Goal: Book appointment/travel/reservation

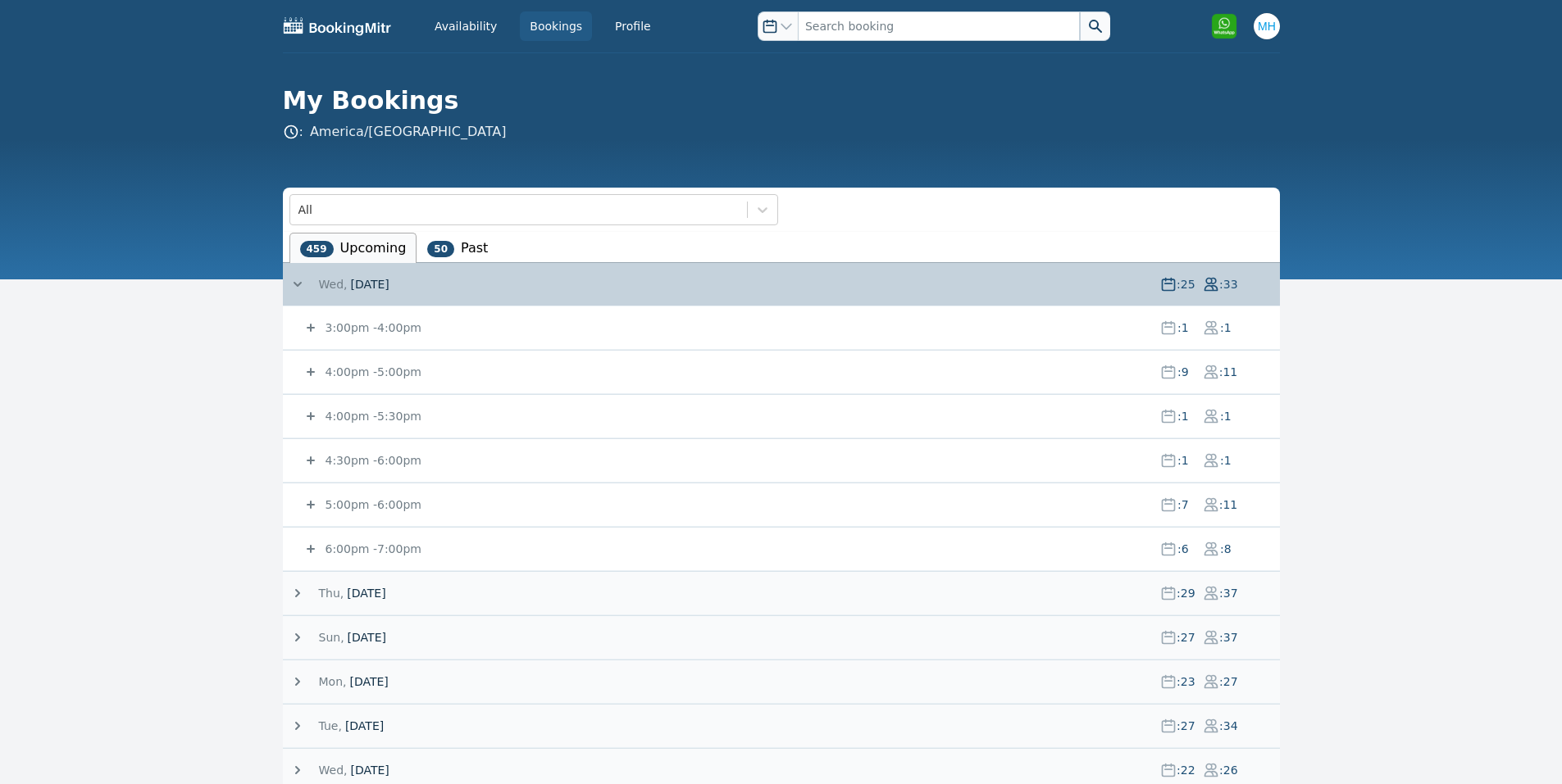
click at [350, 284] on span "[DATE]" at bounding box center [370, 284] width 38 height 16
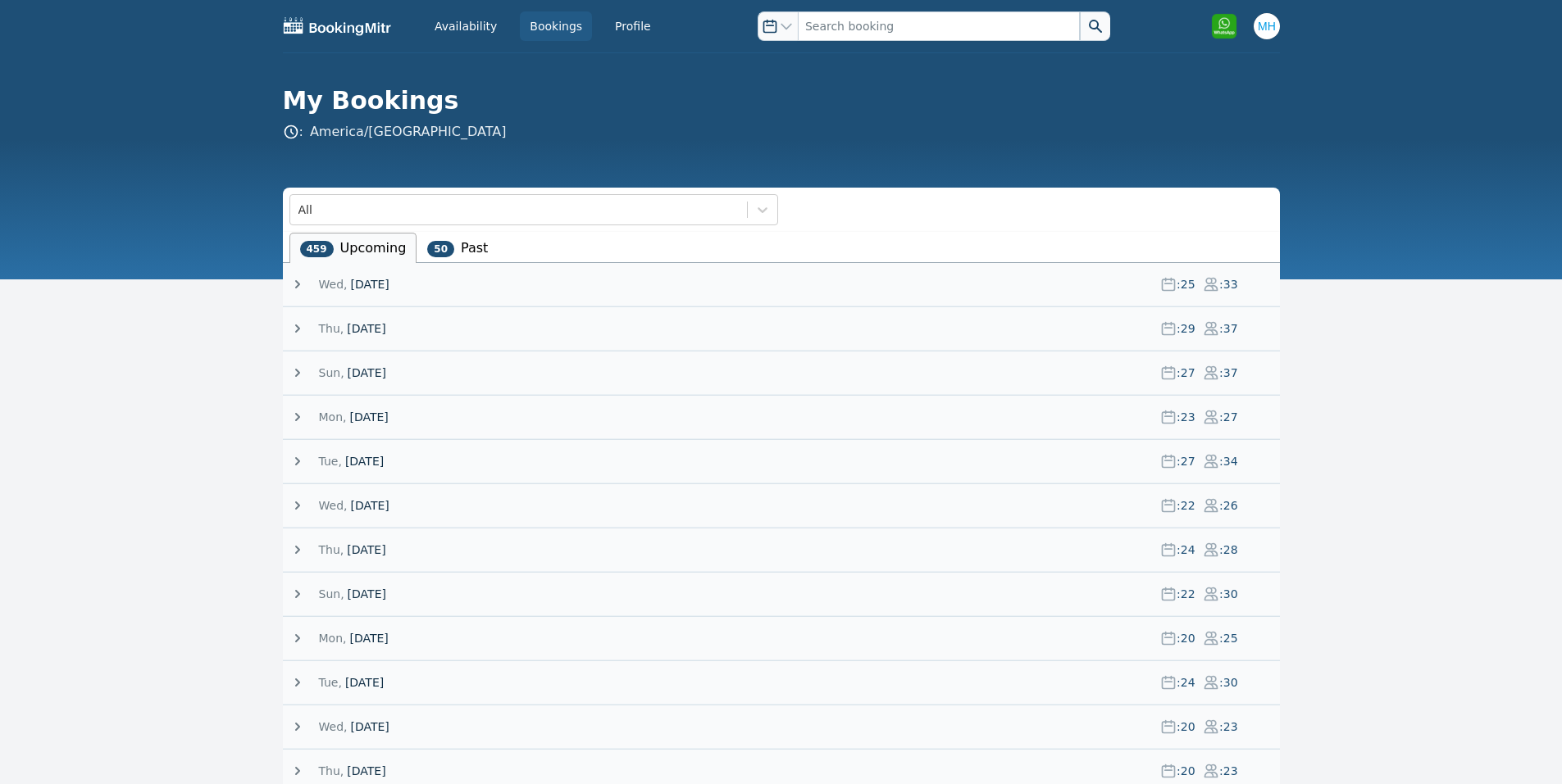
click at [384, 370] on span "[DATE]" at bounding box center [367, 372] width 38 height 16
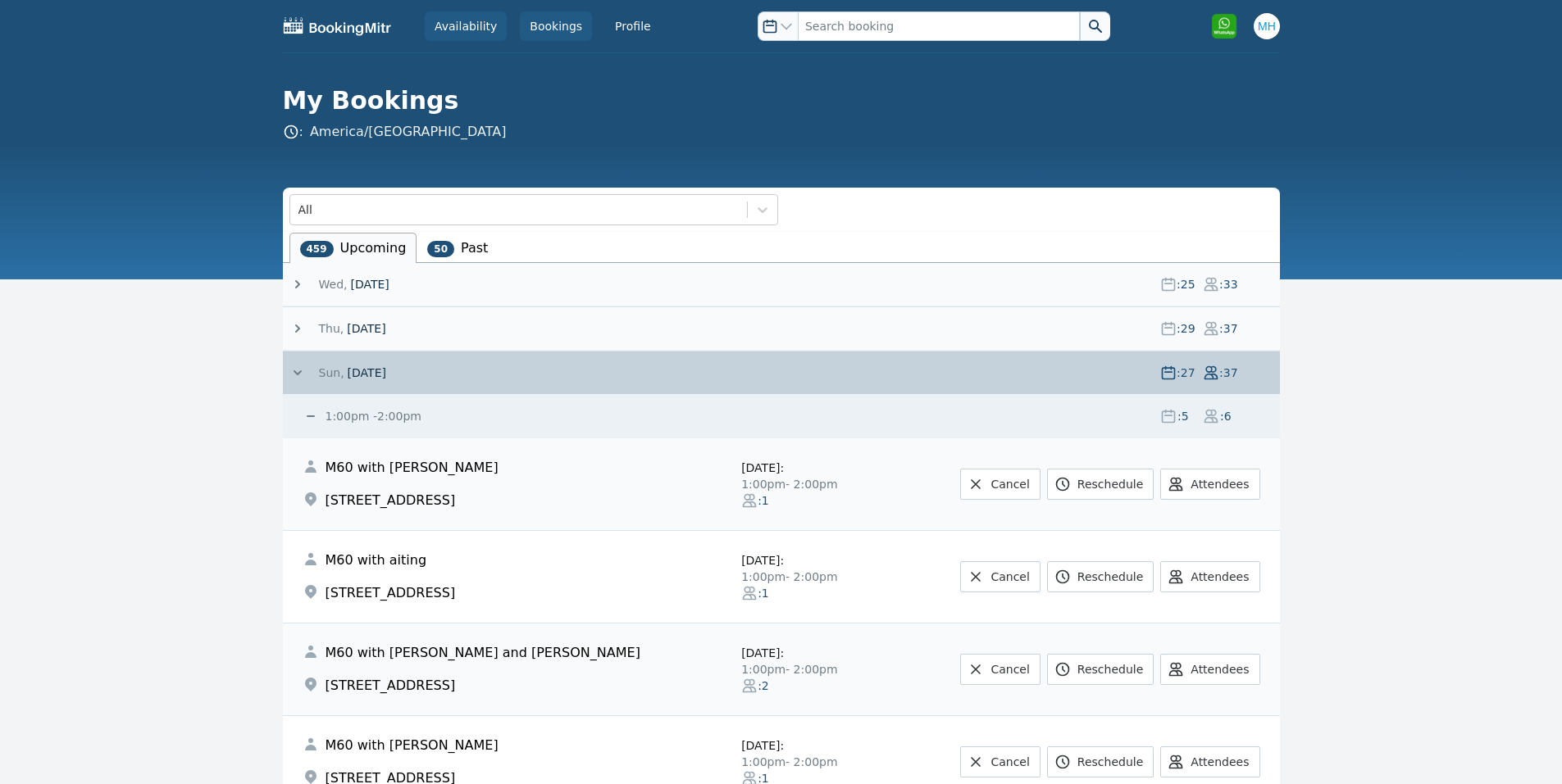
click at [494, 26] on link "Availability" at bounding box center [465, 26] width 82 height 30
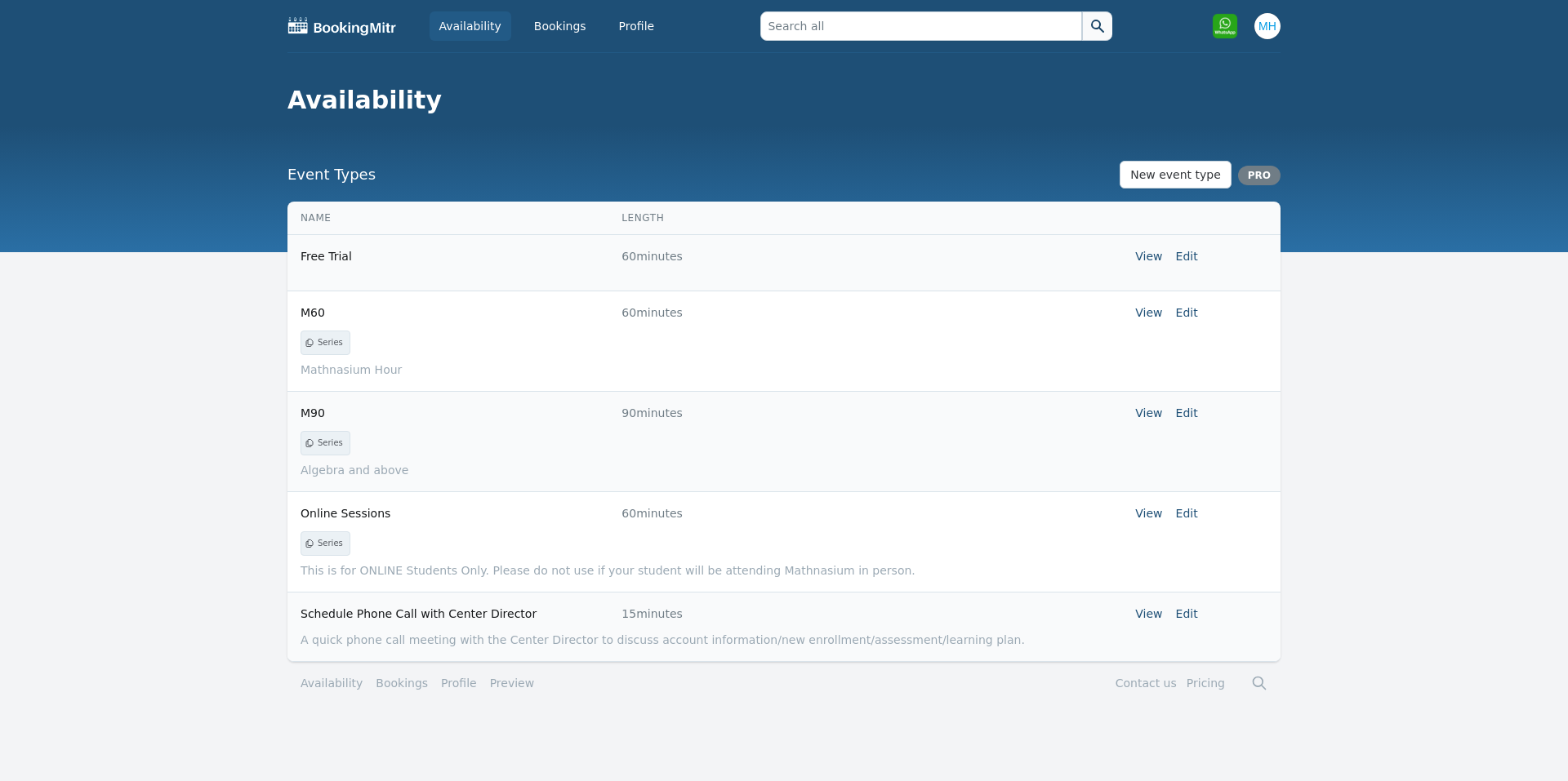
click at [463, 25] on link "Availability" at bounding box center [469, 26] width 81 height 30
click at [542, 20] on link "Bookings" at bounding box center [559, 26] width 72 height 30
click at [547, 36] on link "Bookings" at bounding box center [559, 26] width 72 height 30
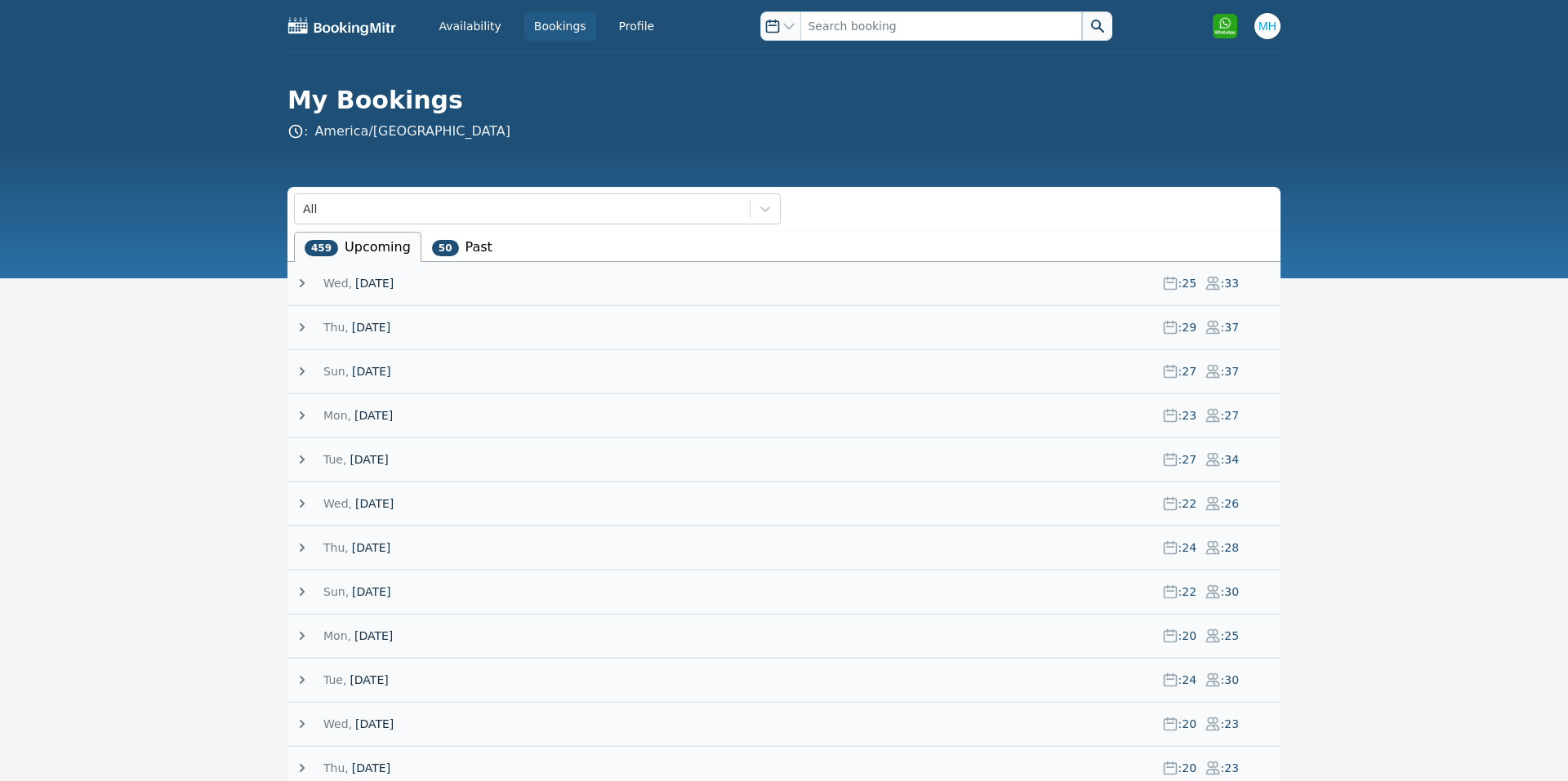
click at [356, 277] on span "[DATE]" at bounding box center [375, 283] width 38 height 16
click at [338, 286] on span "Wed," at bounding box center [332, 283] width 29 height 16
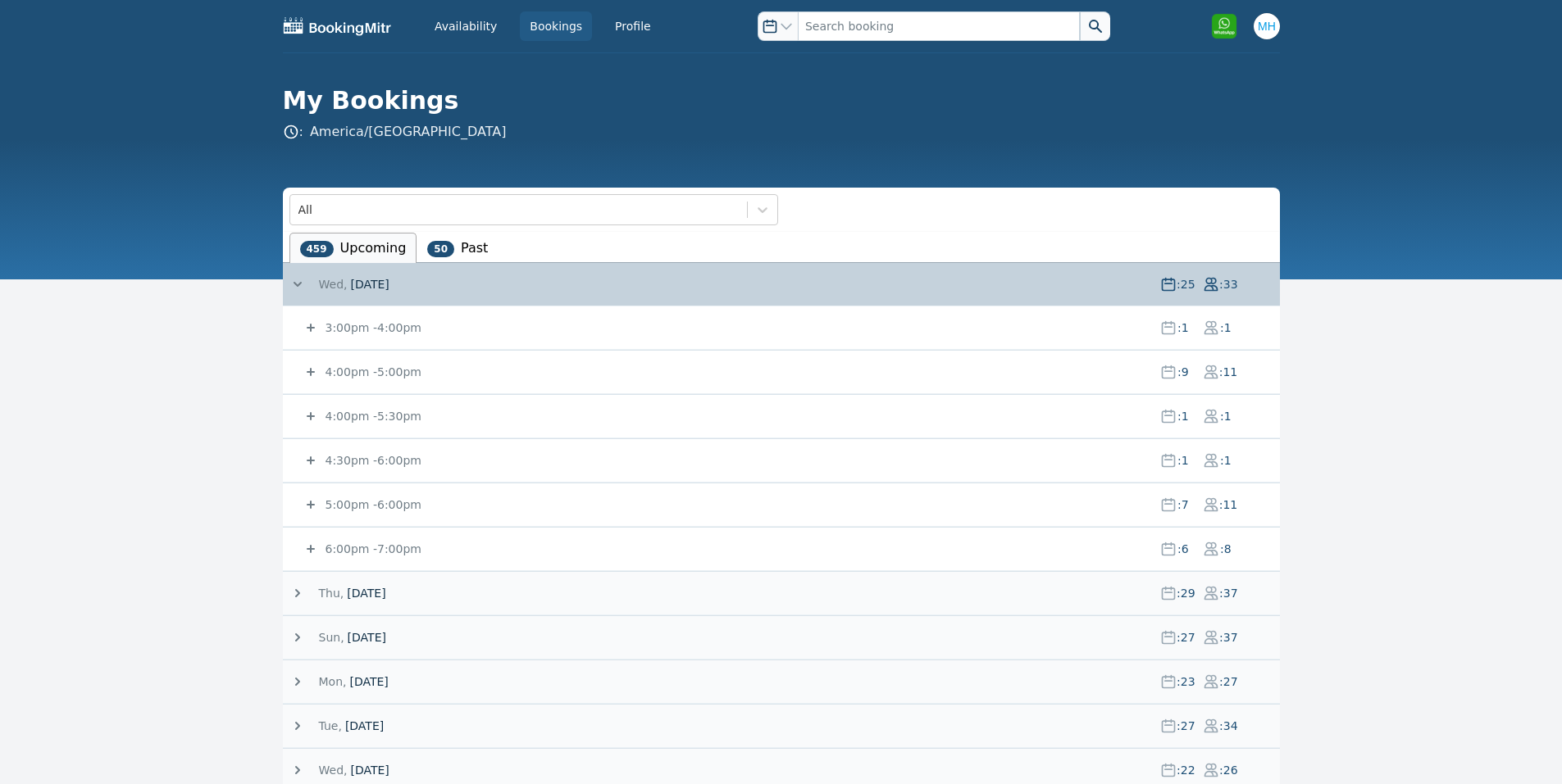
click at [363, 366] on small "4:00pm - 5:00pm" at bounding box center [372, 372] width 99 height 13
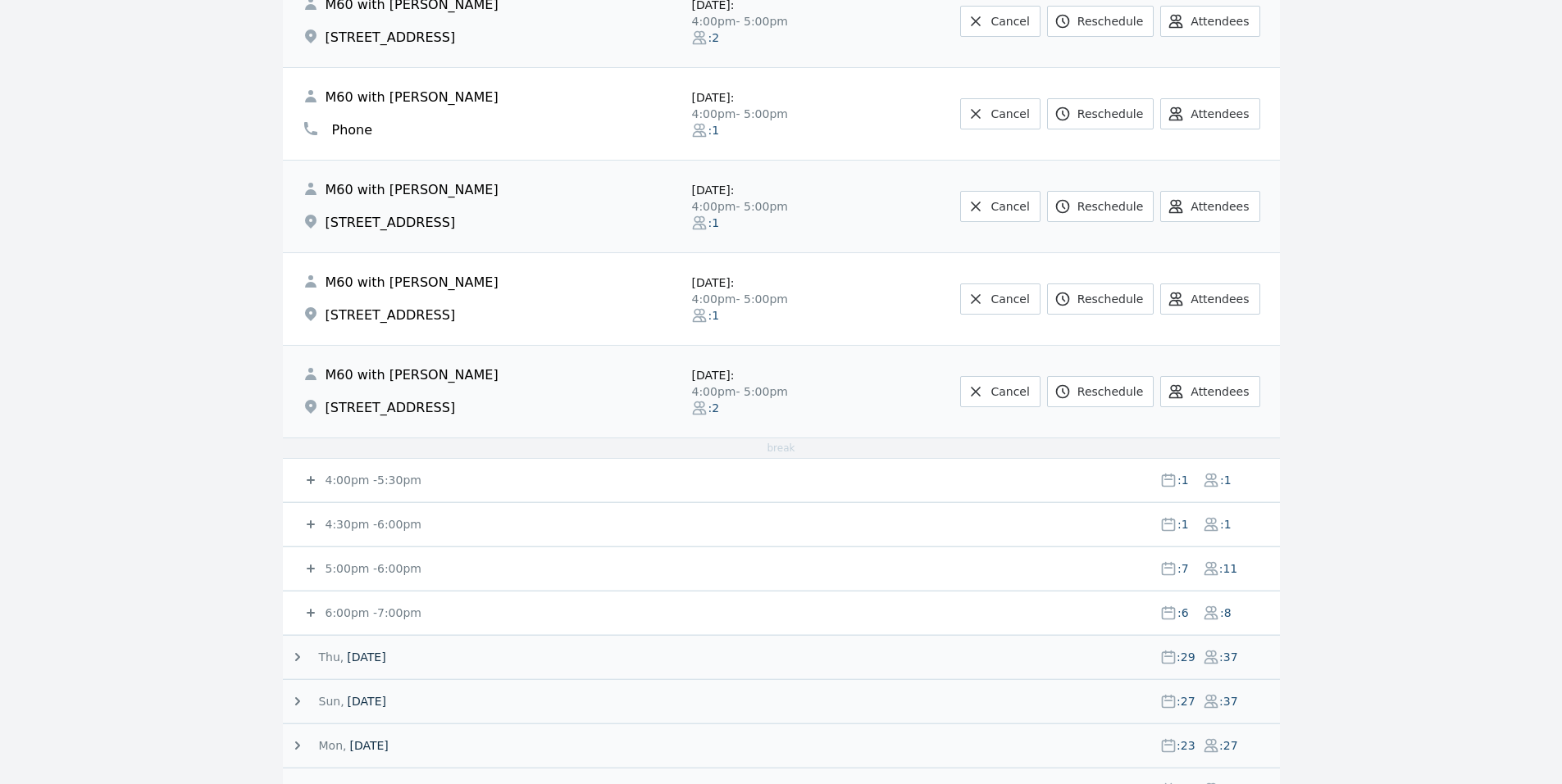
scroll to position [843, 0]
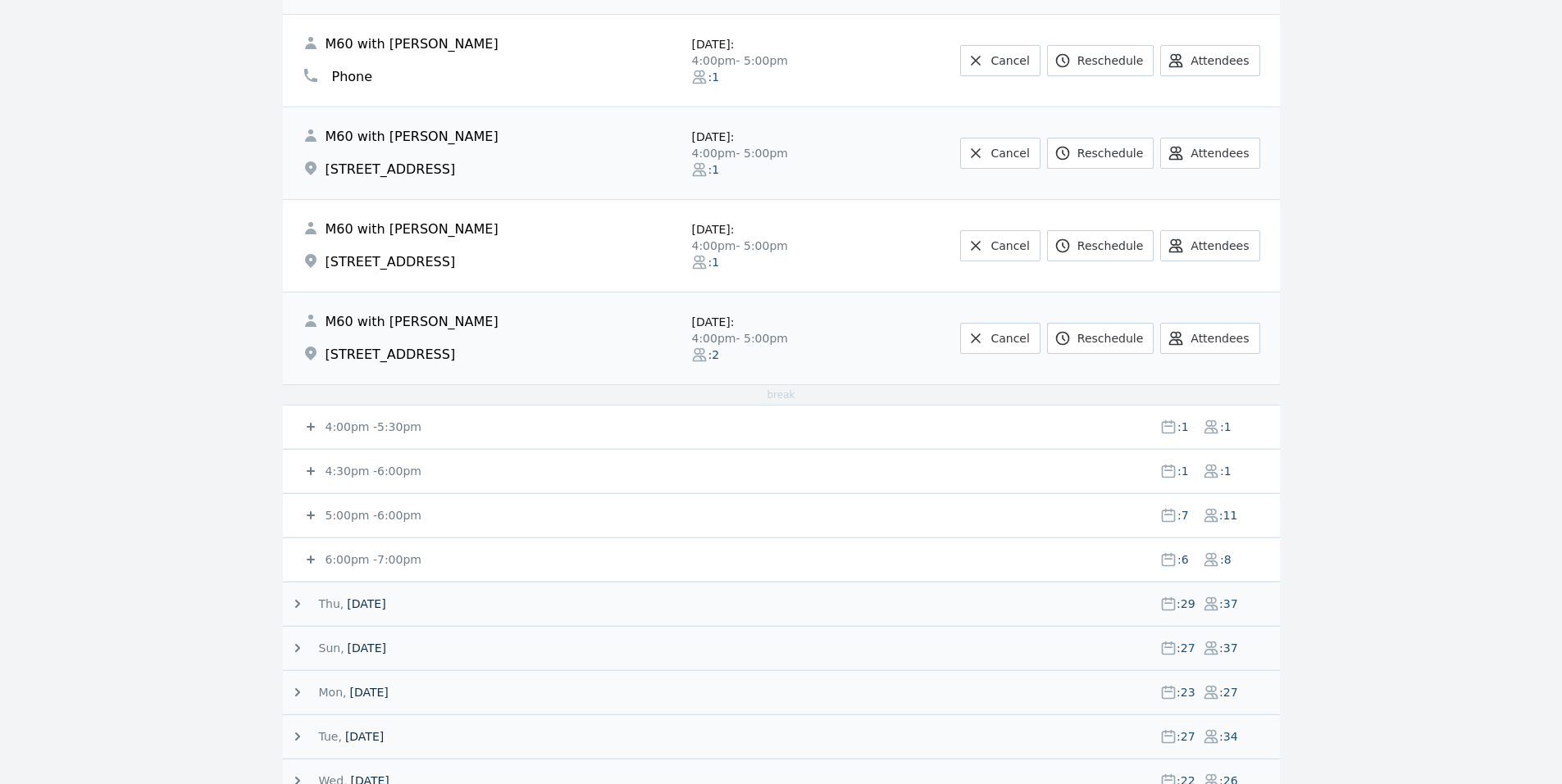
click at [371, 429] on small "4:00pm - 5:30pm" at bounding box center [372, 427] width 99 height 13
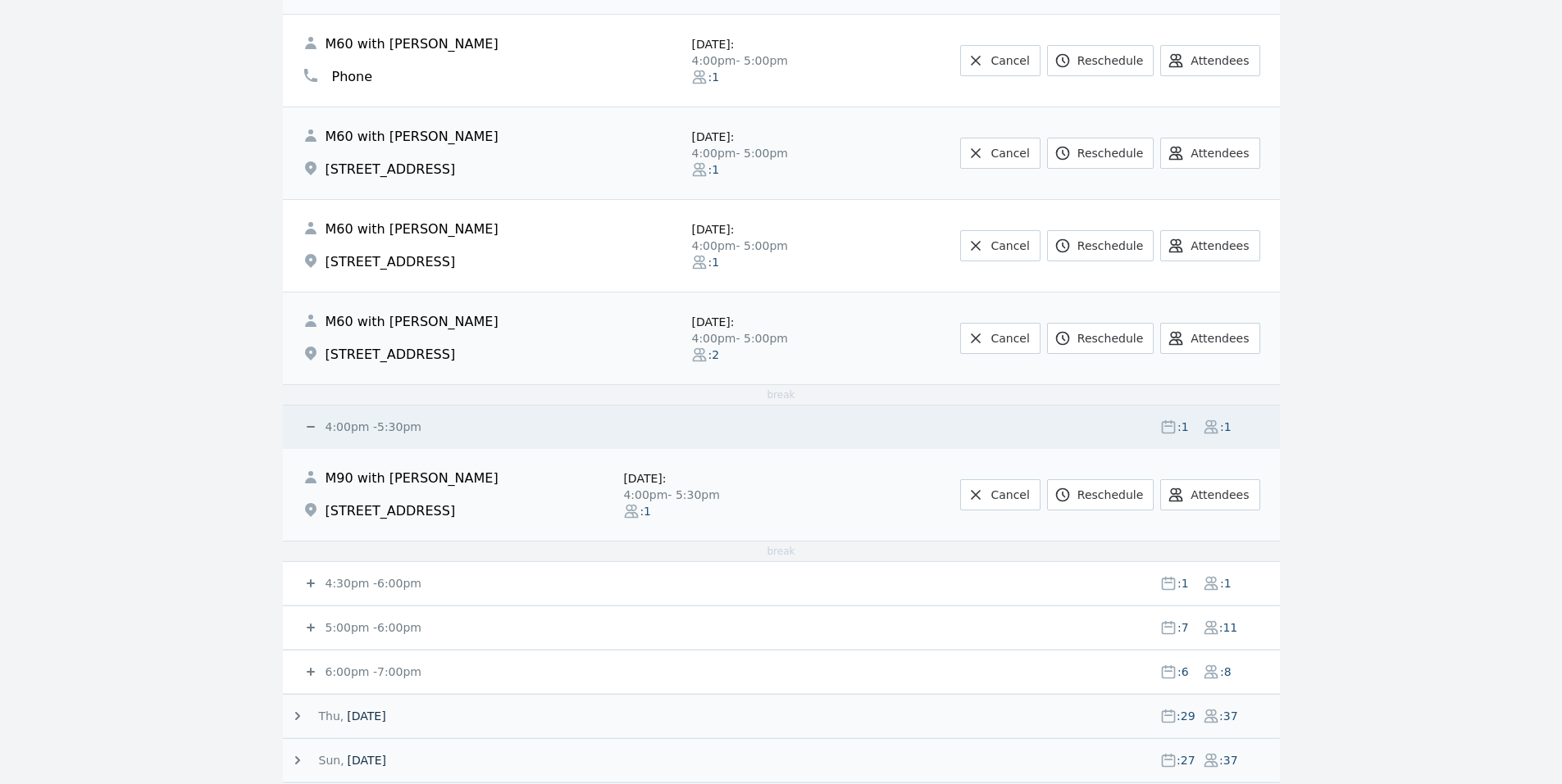
click at [346, 582] on small "4:30pm - 6:00pm" at bounding box center [372, 583] width 99 height 13
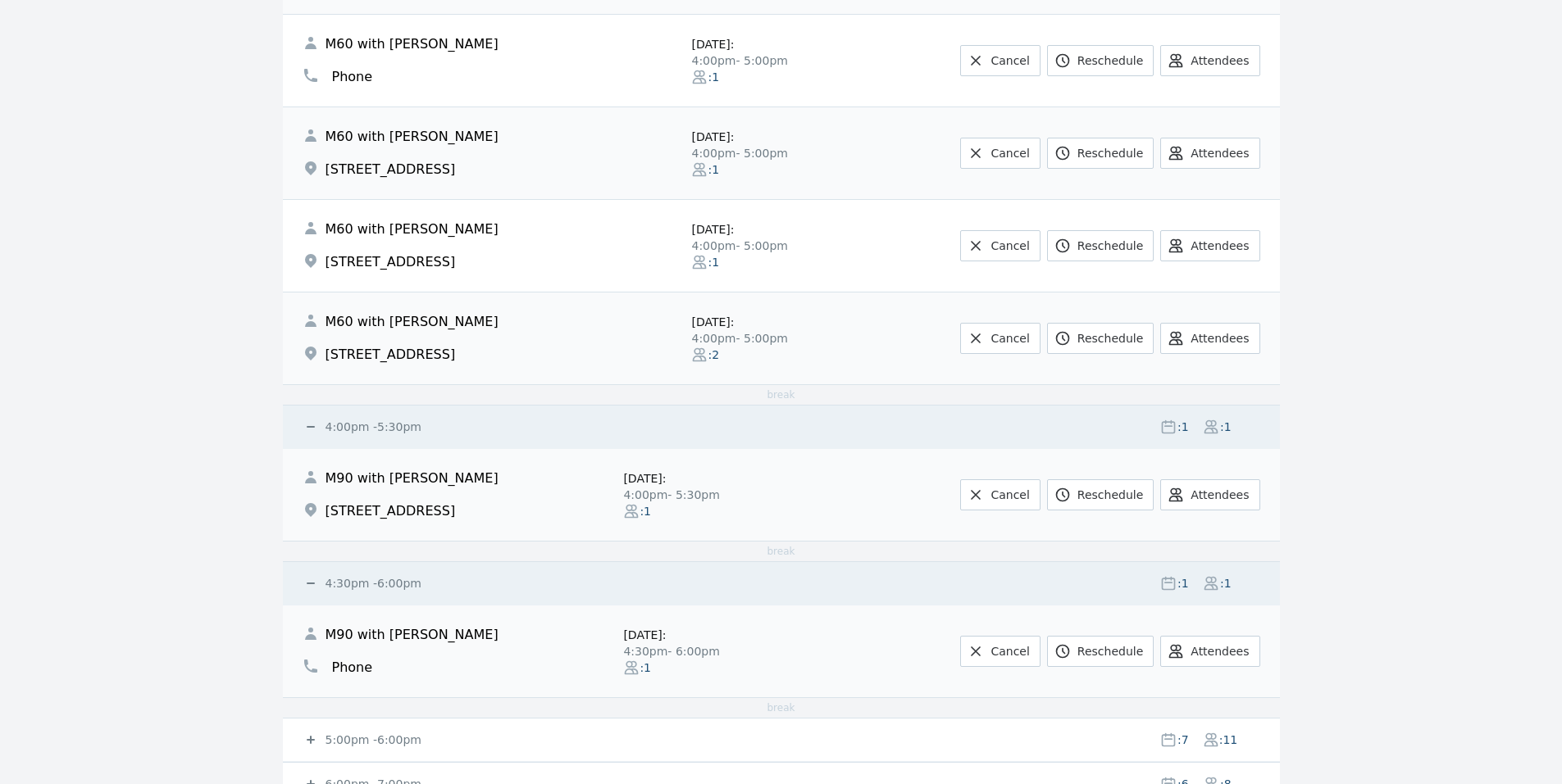
scroll to position [1171, 0]
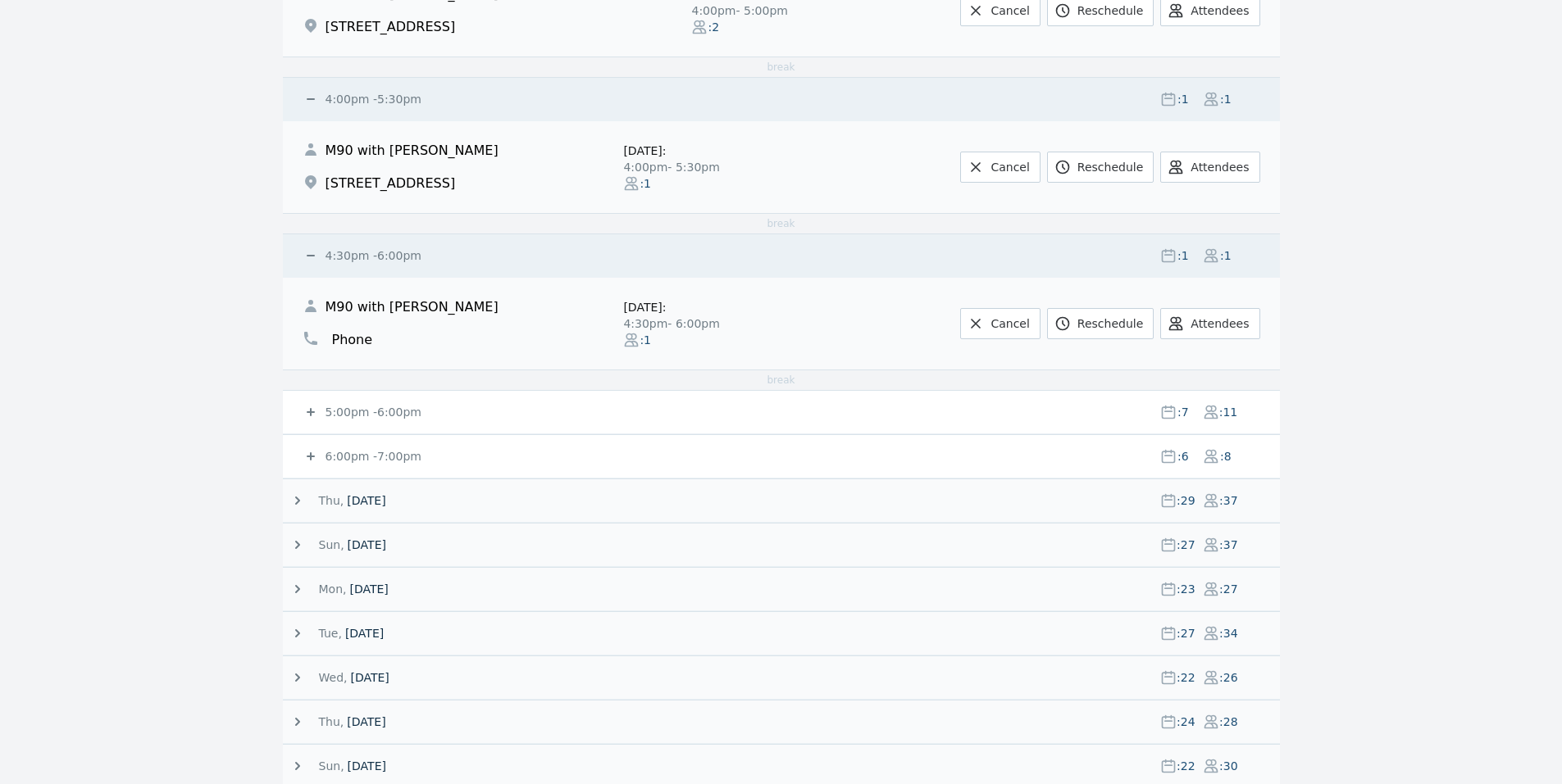
click at [393, 410] on small "5:00pm - 6:00pm" at bounding box center [372, 413] width 99 height 13
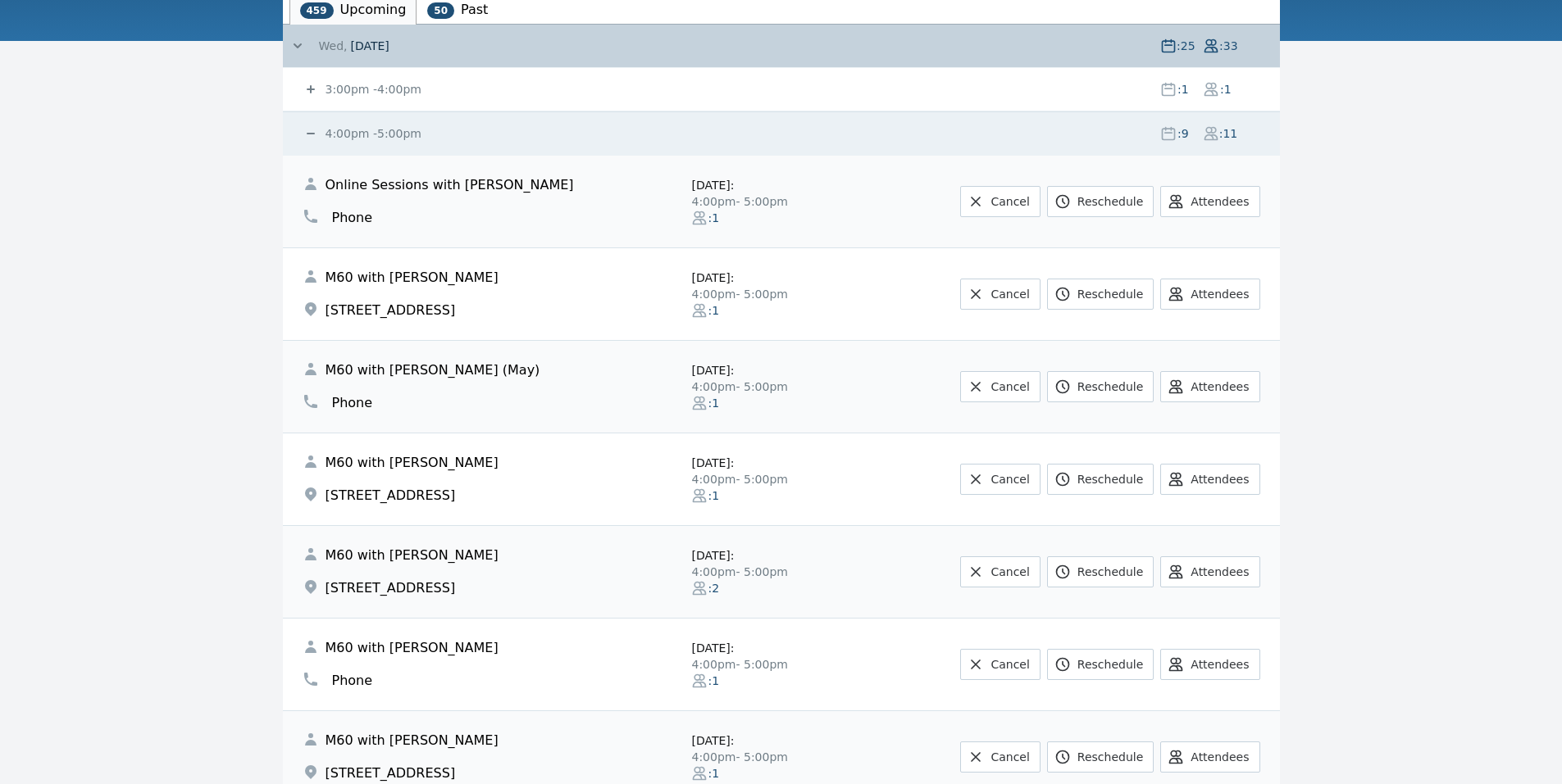
scroll to position [231, 0]
